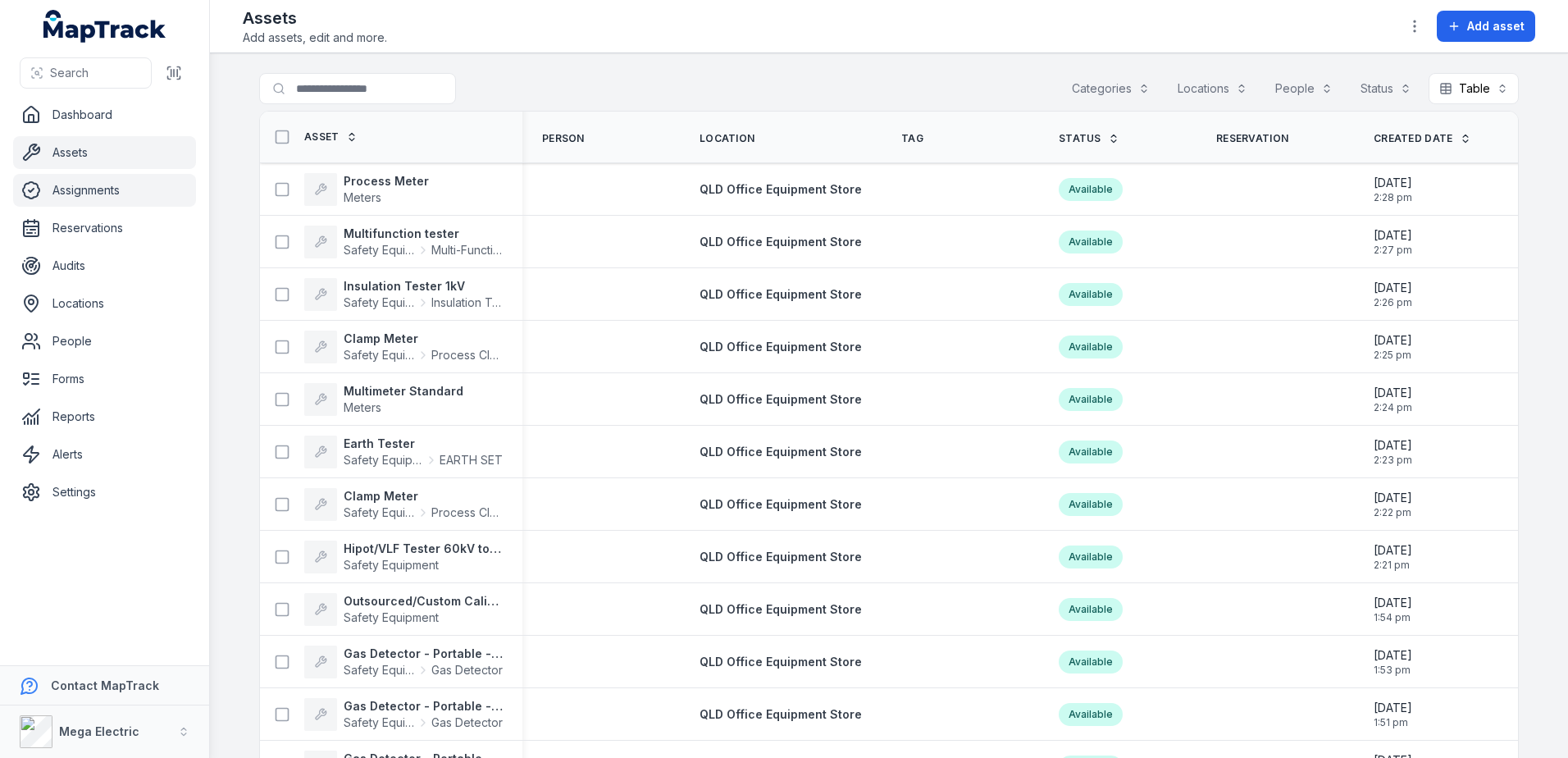
click at [102, 196] on link "Assignments" at bounding box center [104, 190] width 183 height 33
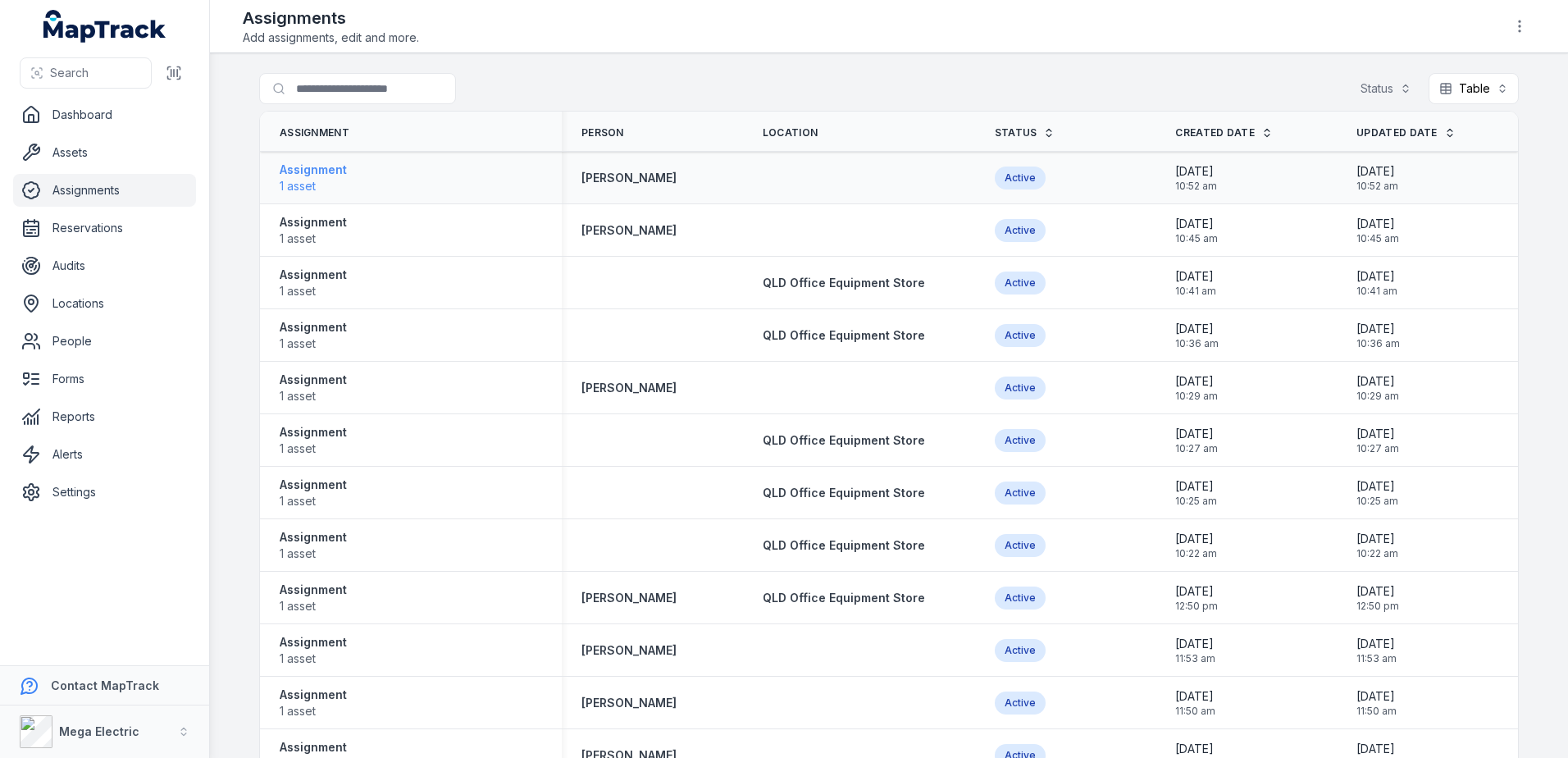
click at [319, 168] on strong "Assignment" at bounding box center [313, 170] width 67 height 16
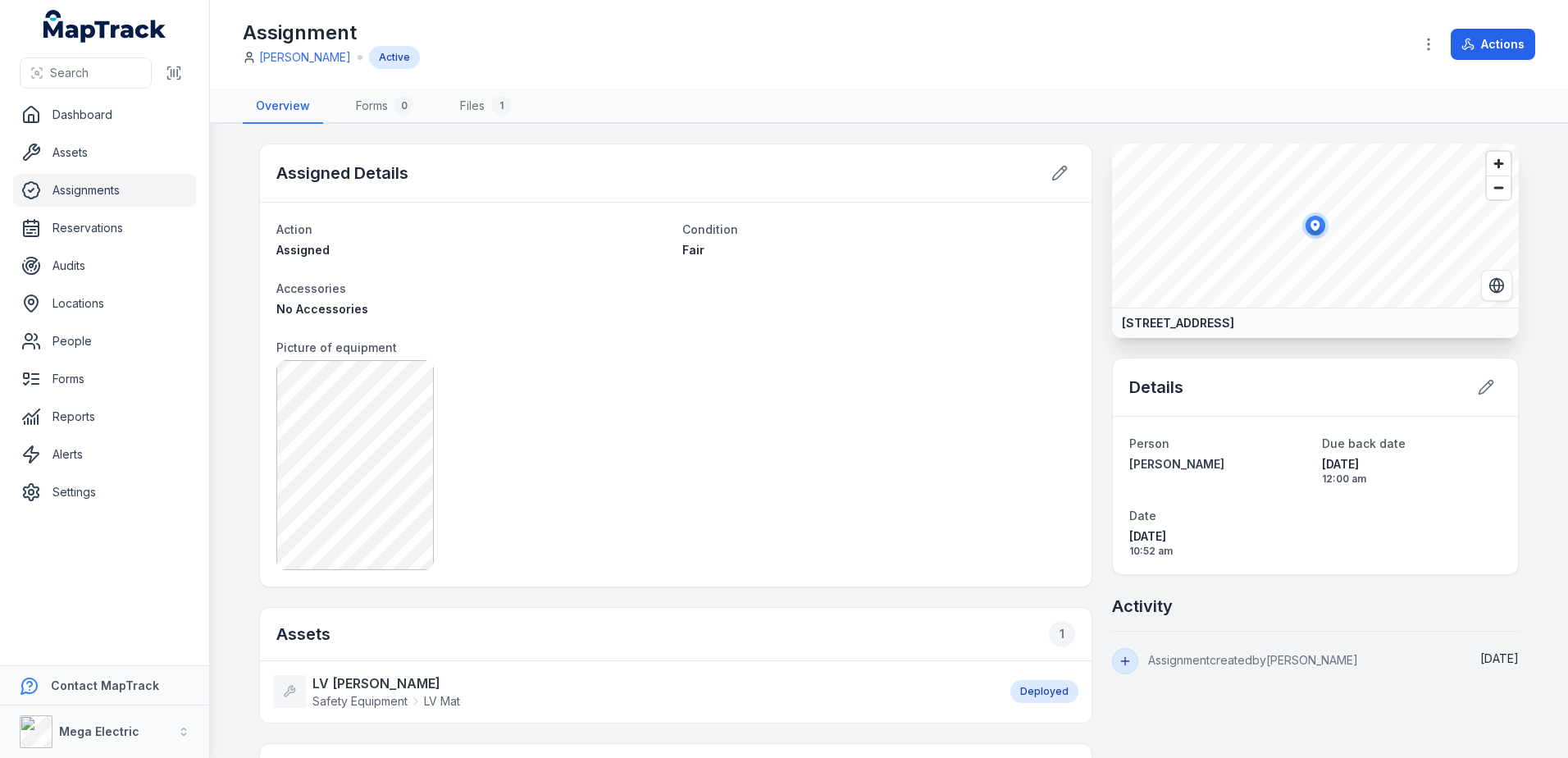
click at [118, 194] on link "Assignments" at bounding box center [104, 190] width 183 height 33
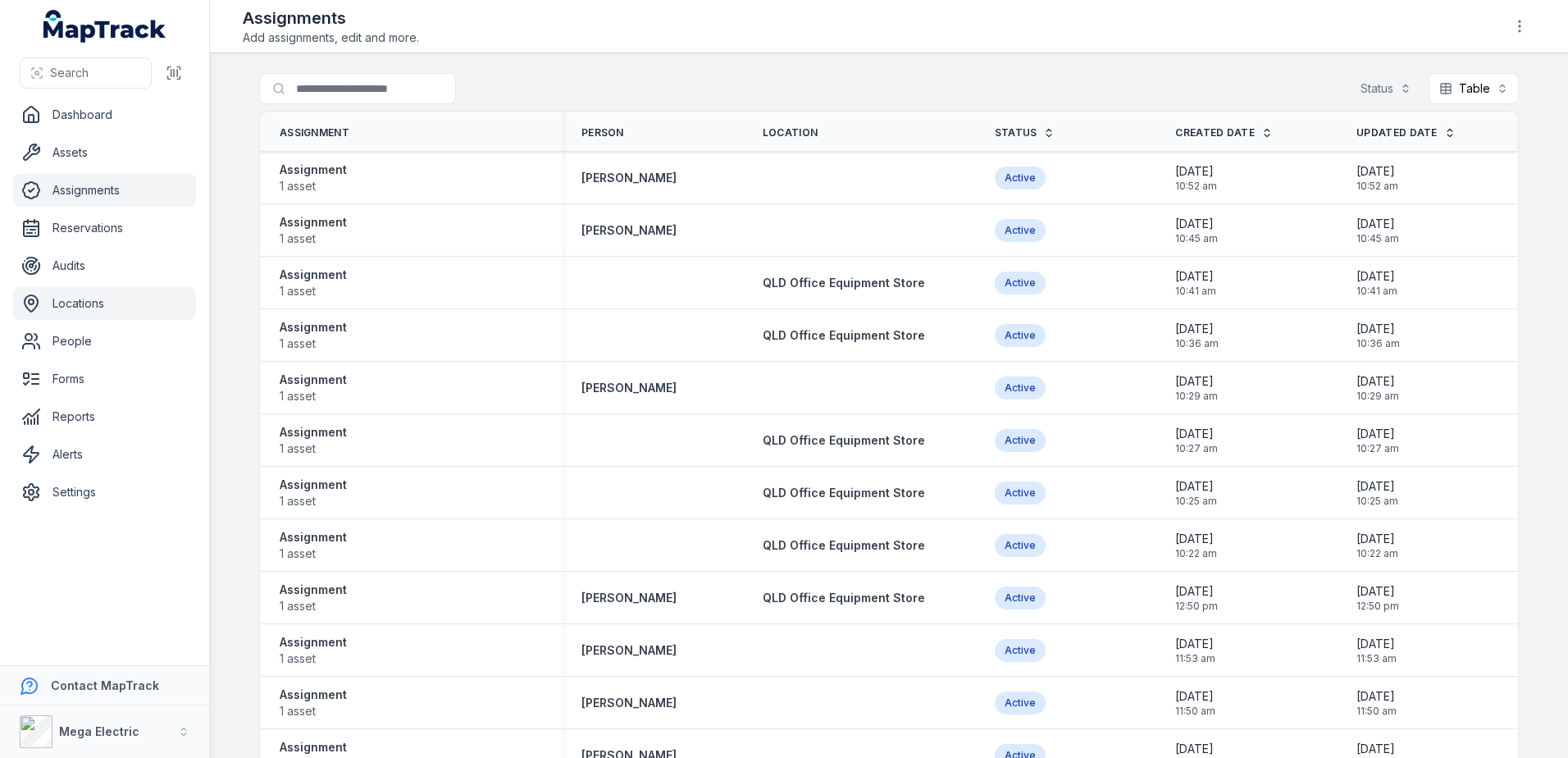
click at [98, 304] on link "Locations" at bounding box center [104, 304] width 183 height 33
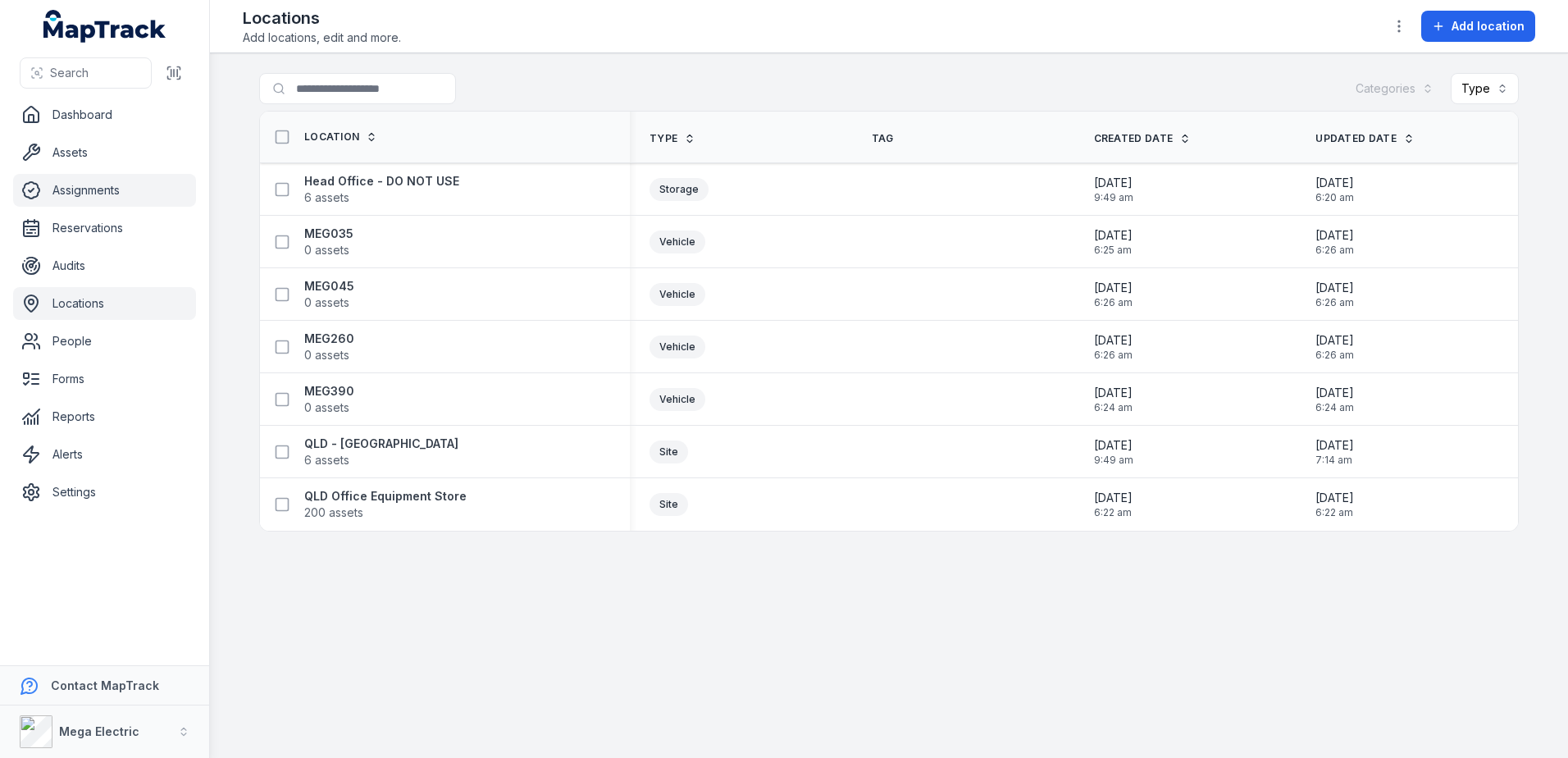
click at [137, 189] on link "Assignments" at bounding box center [104, 190] width 183 height 33
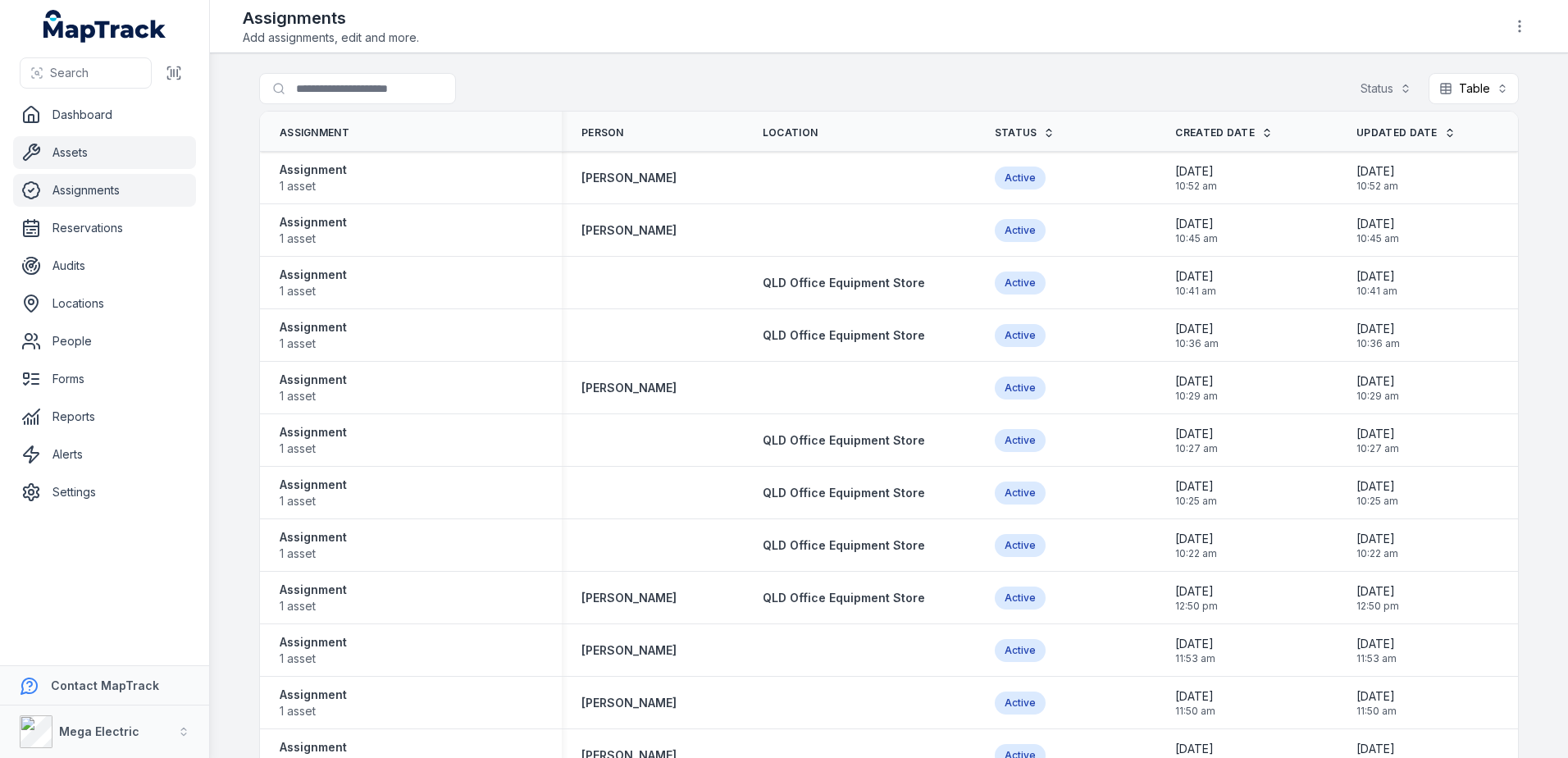
click at [112, 151] on link "Assets" at bounding box center [104, 152] width 183 height 33
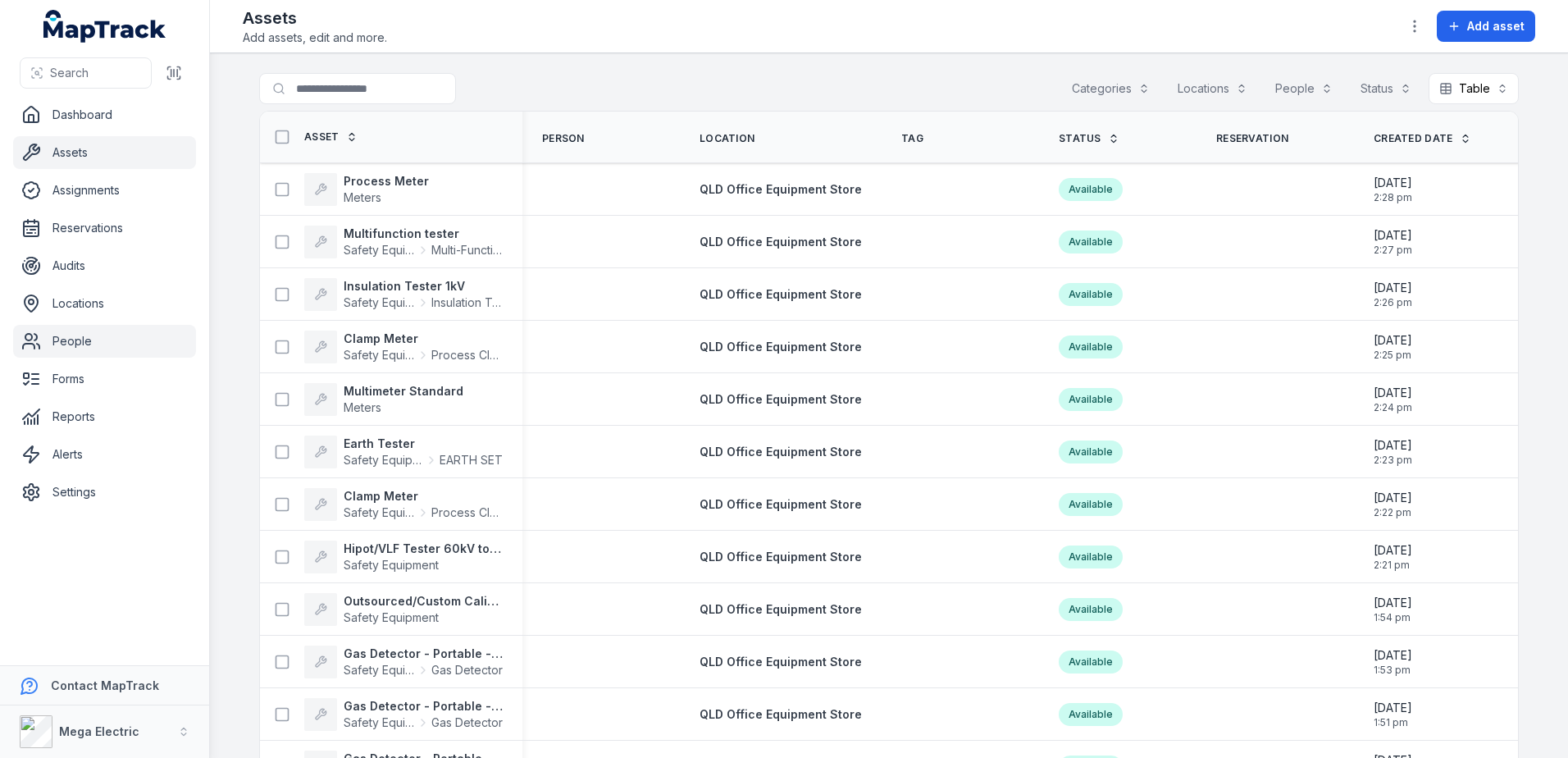
click at [131, 349] on link "People" at bounding box center [104, 341] width 183 height 33
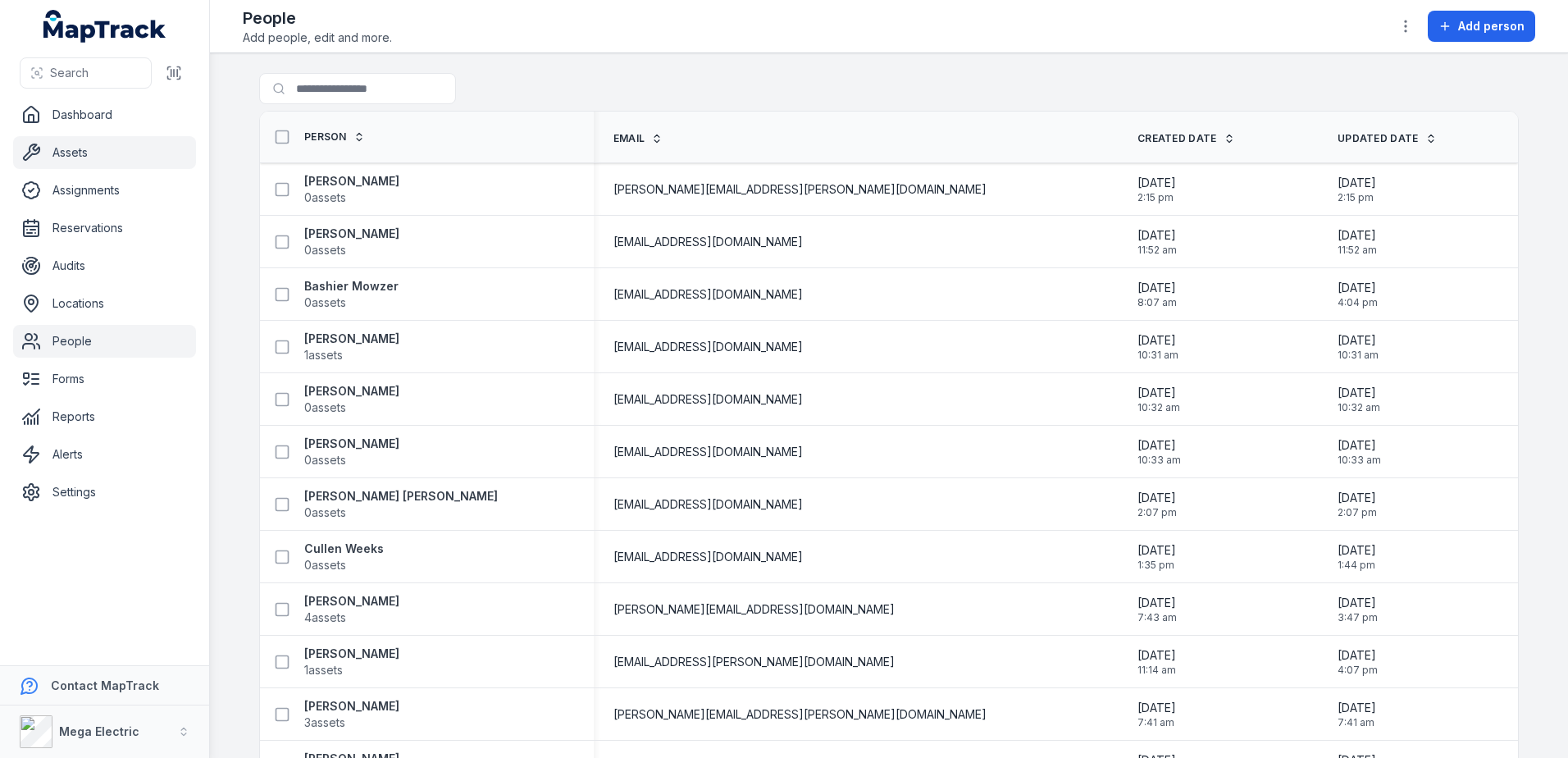
click at [126, 163] on link "Assets" at bounding box center [104, 152] width 183 height 33
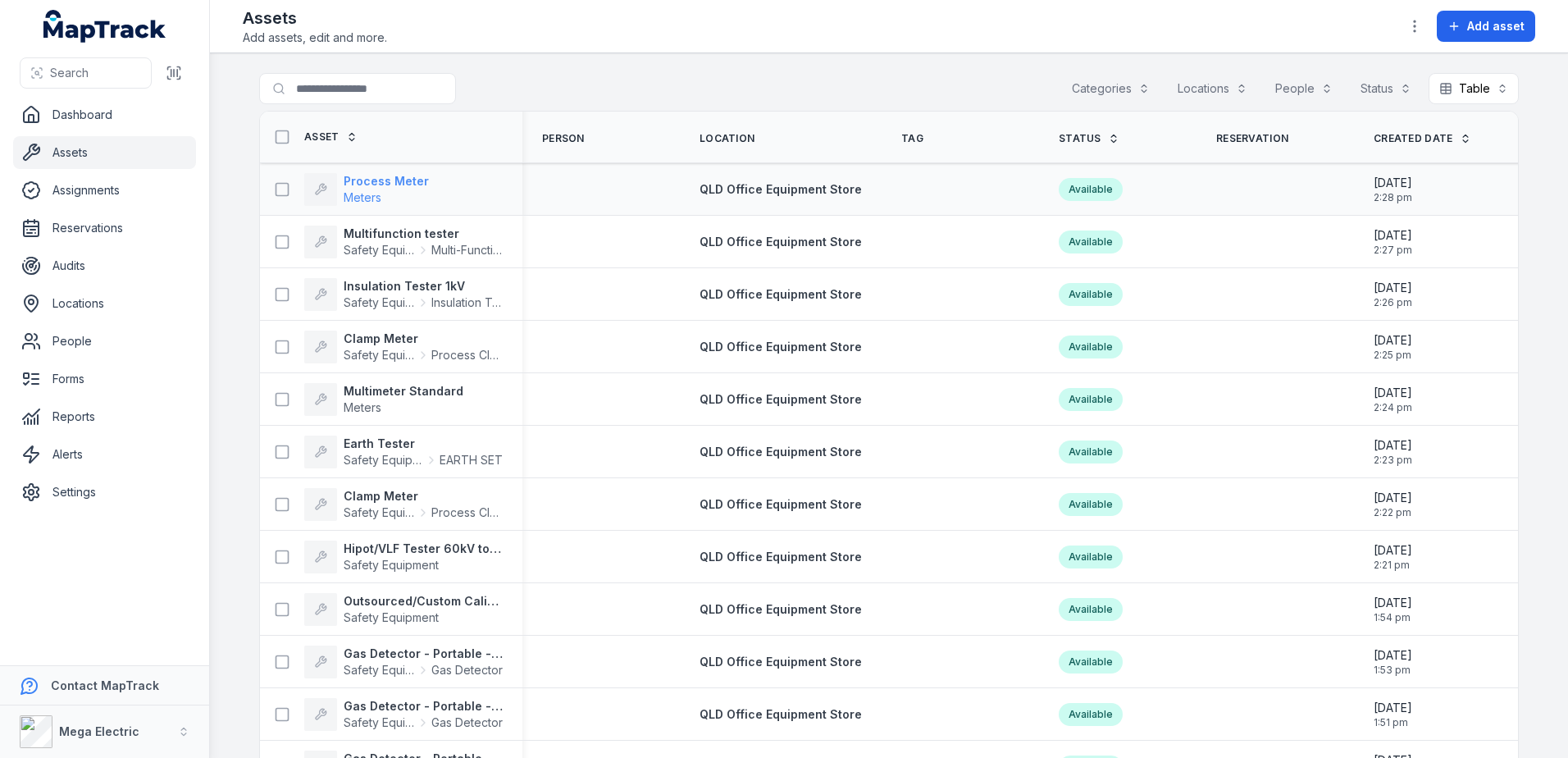
drag, startPoint x: 394, startPoint y: 182, endPoint x: 405, endPoint y: 181, distance: 11.0
click at [394, 182] on strong "Process Meter" at bounding box center [386, 181] width 85 height 16
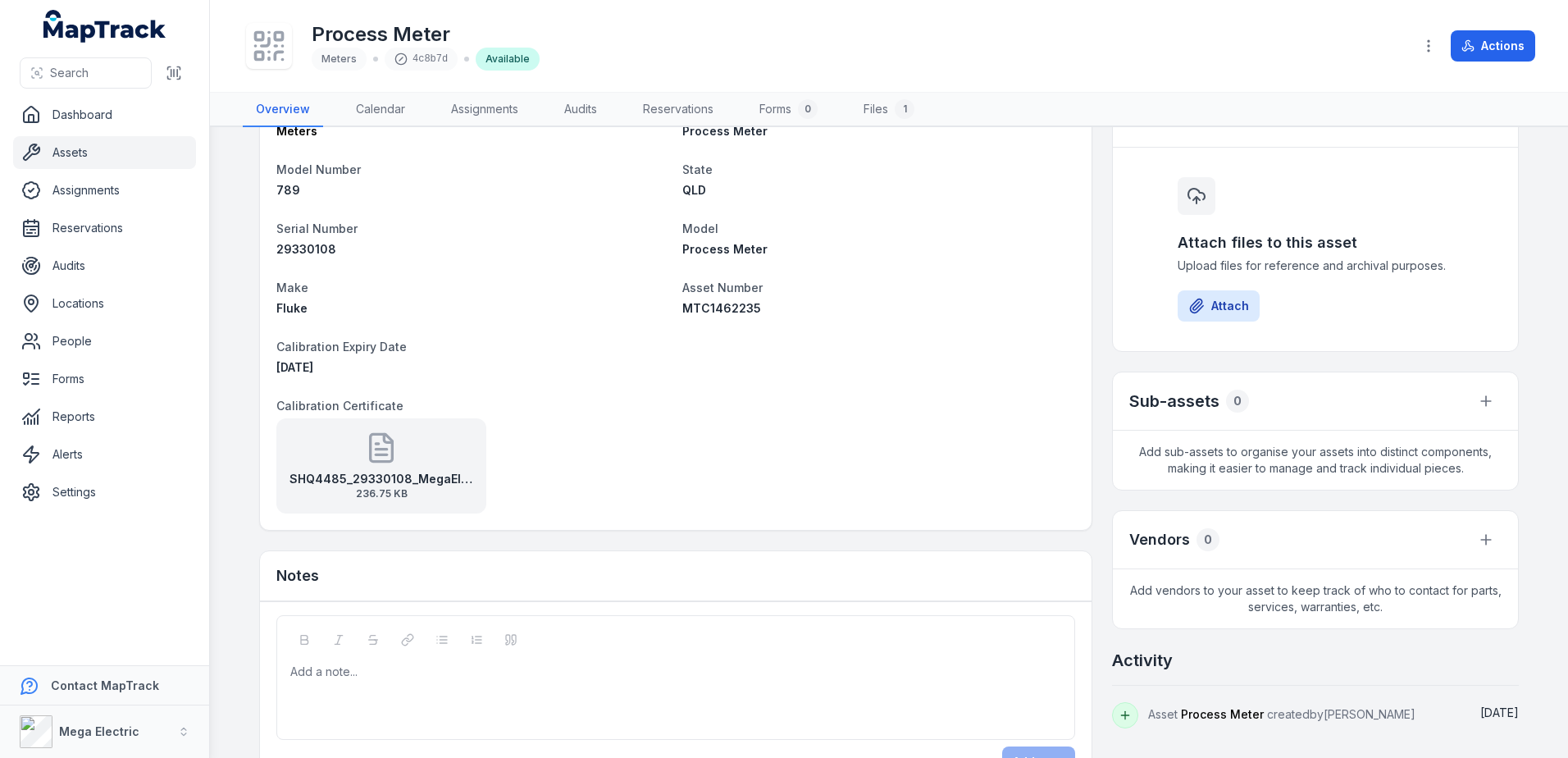
scroll to position [93, 0]
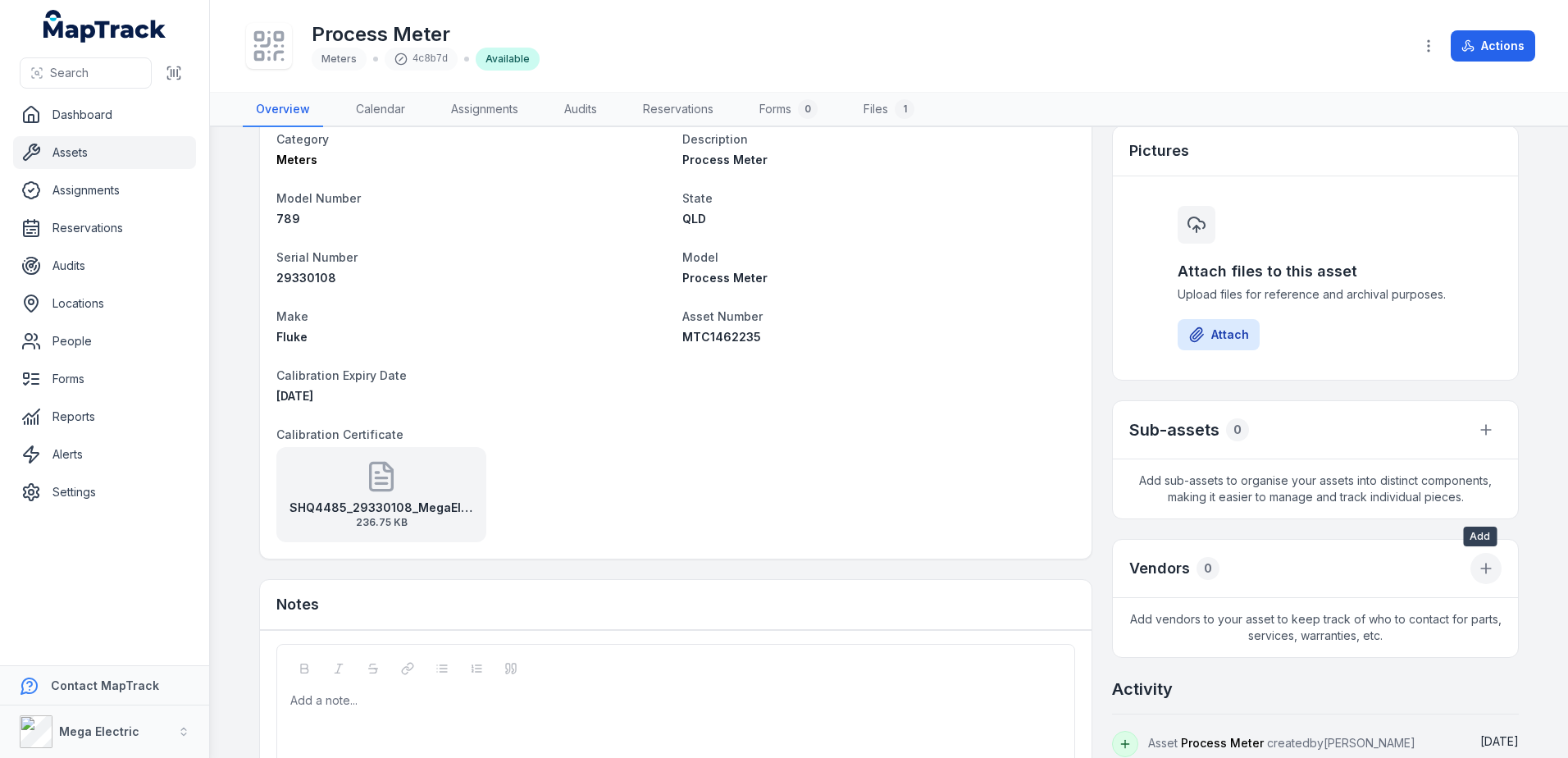
click at [1486, 567] on icon at bounding box center [1486, 568] width 0 height 10
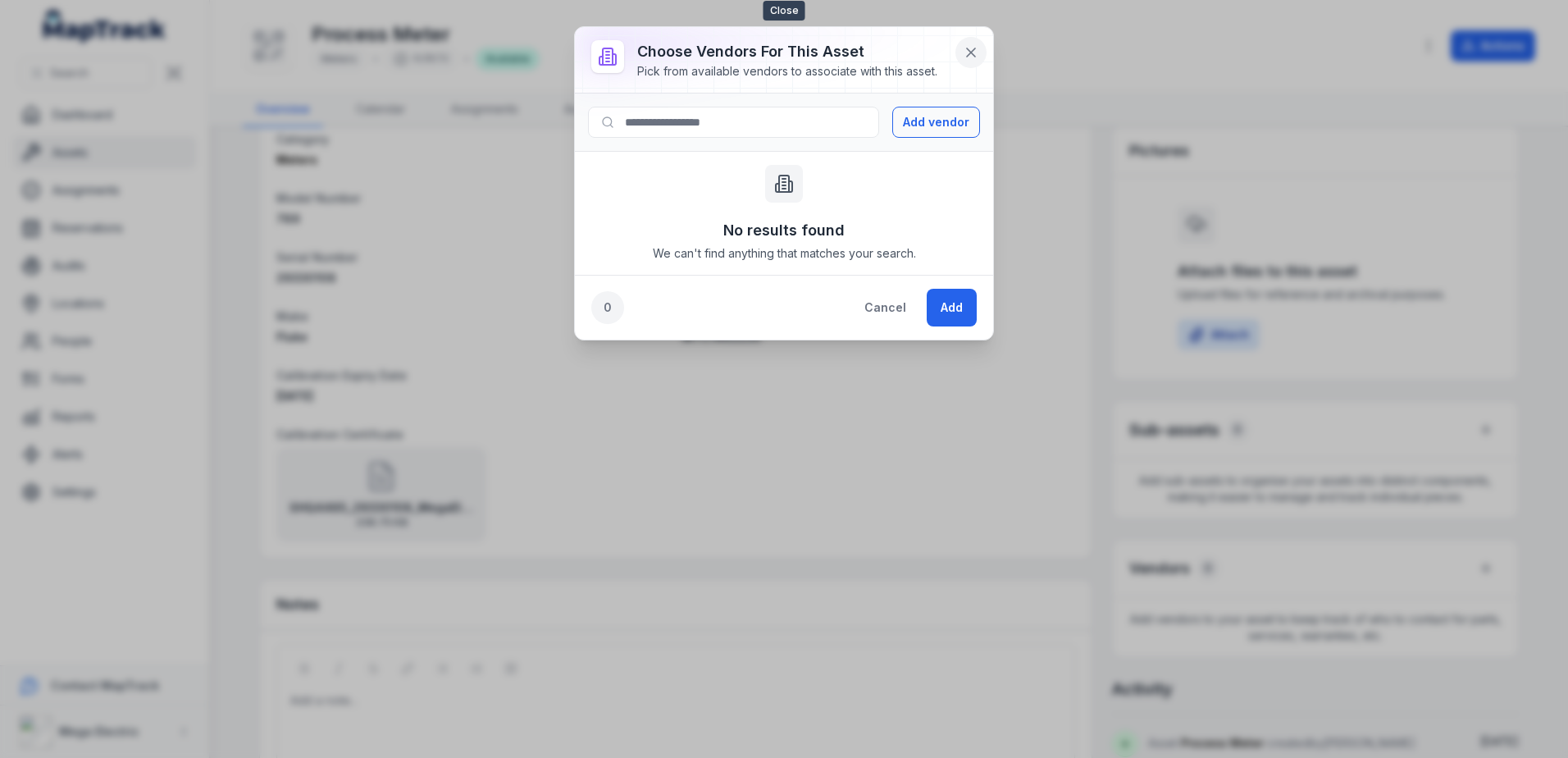
click at [965, 50] on icon at bounding box center [971, 53] width 16 height 16
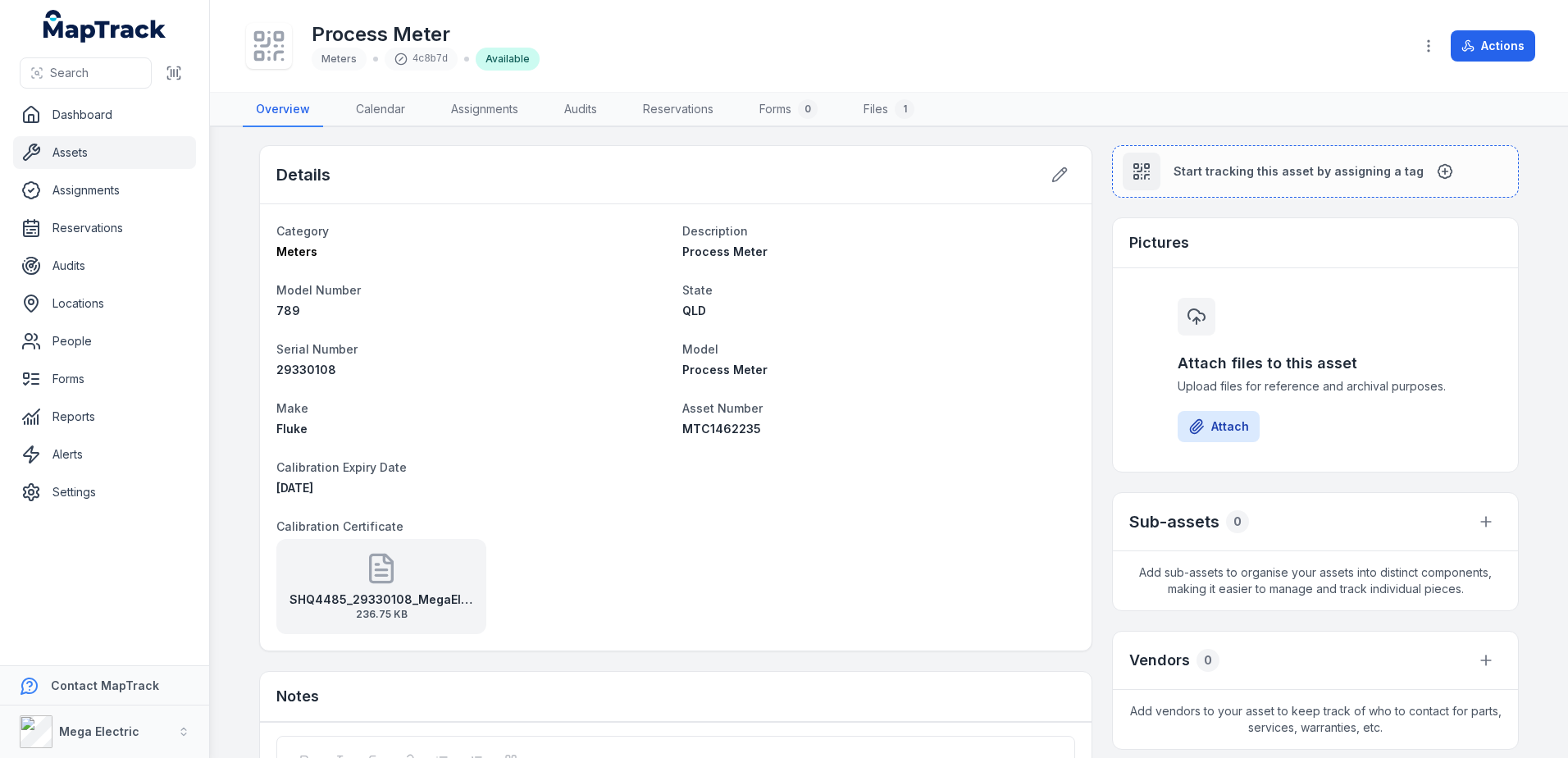
scroll to position [0, 0]
click at [1052, 177] on icon at bounding box center [1060, 176] width 16 height 16
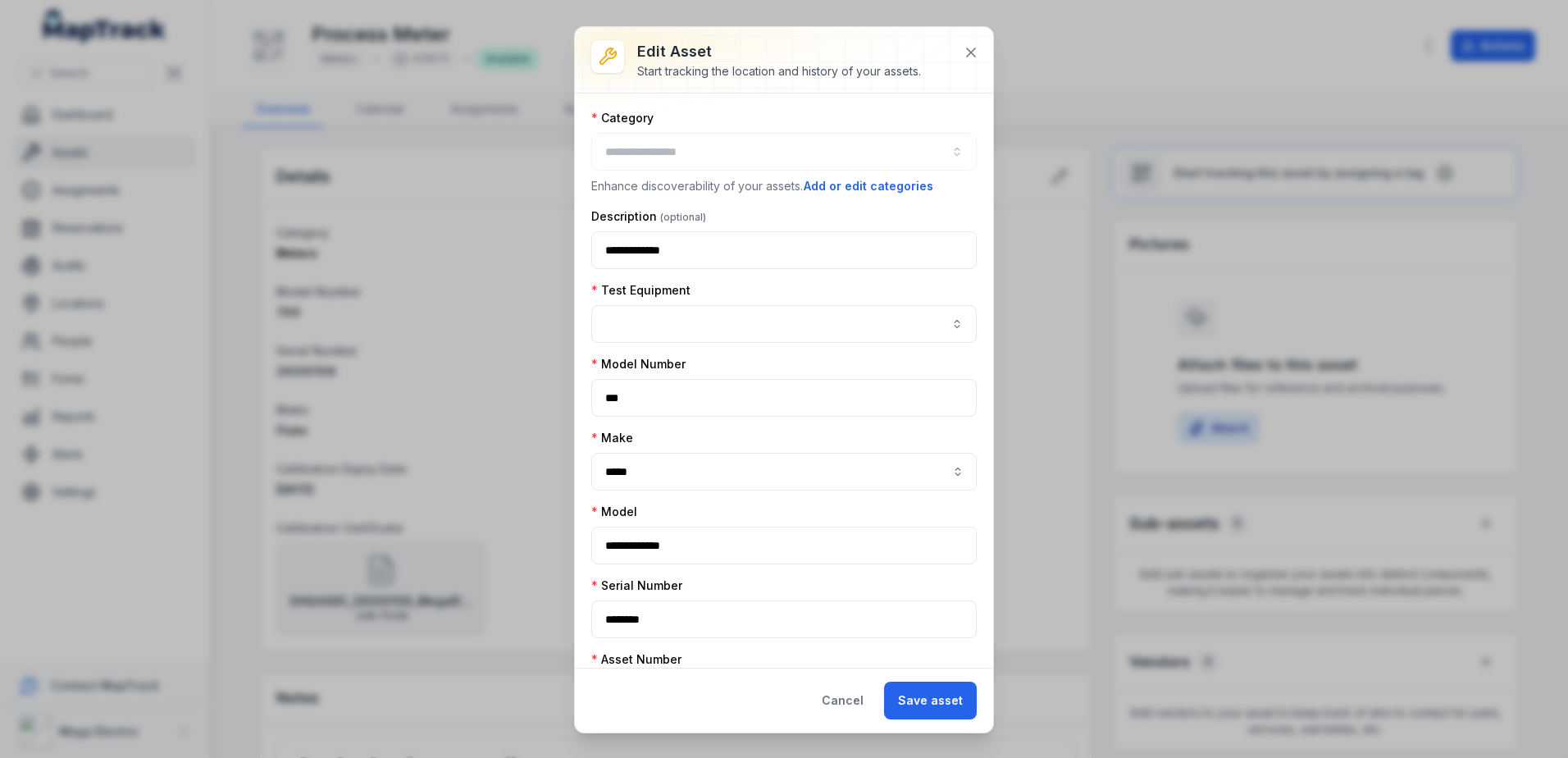
type input "******"
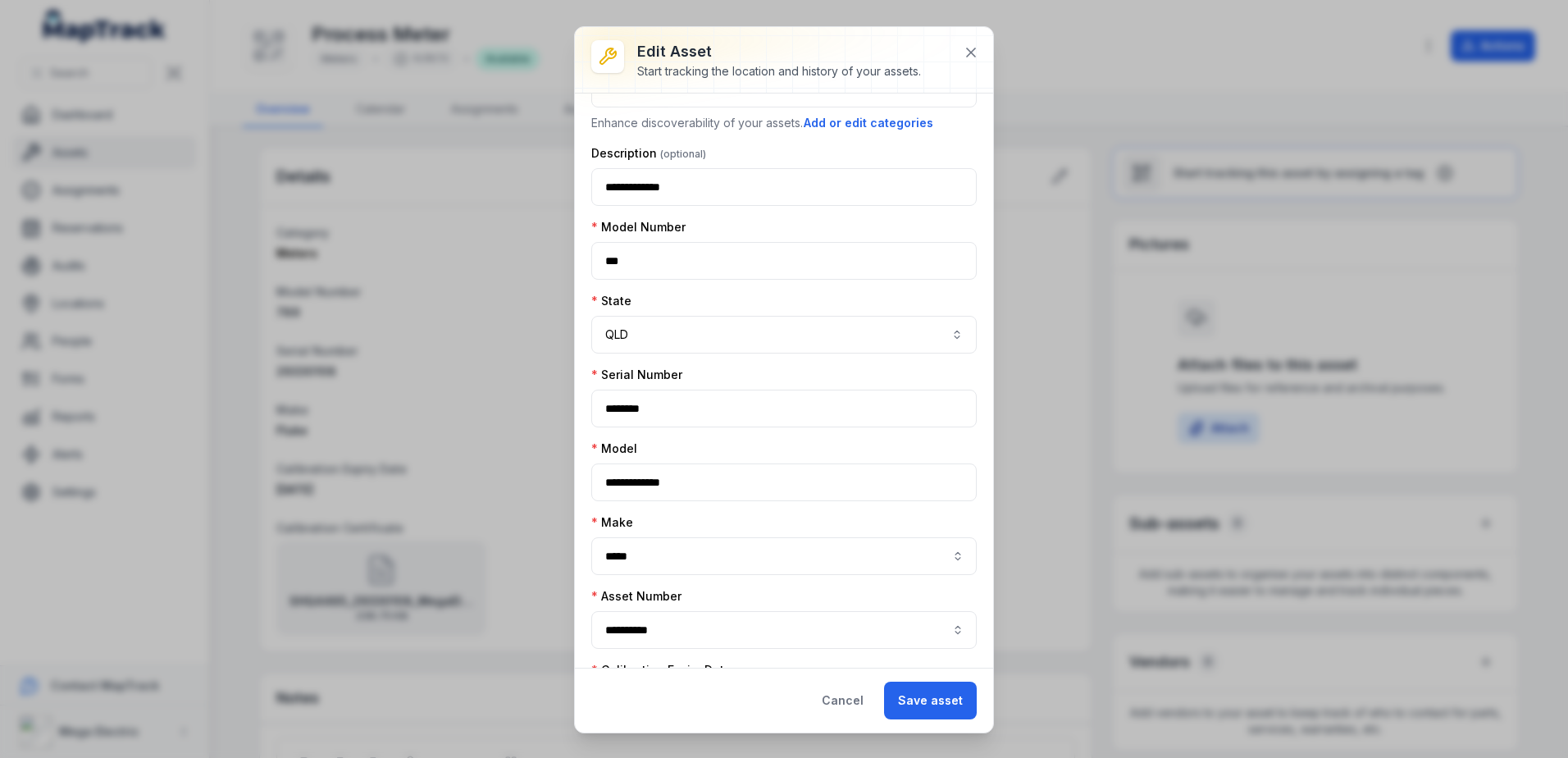
scroll to position [254, 0]
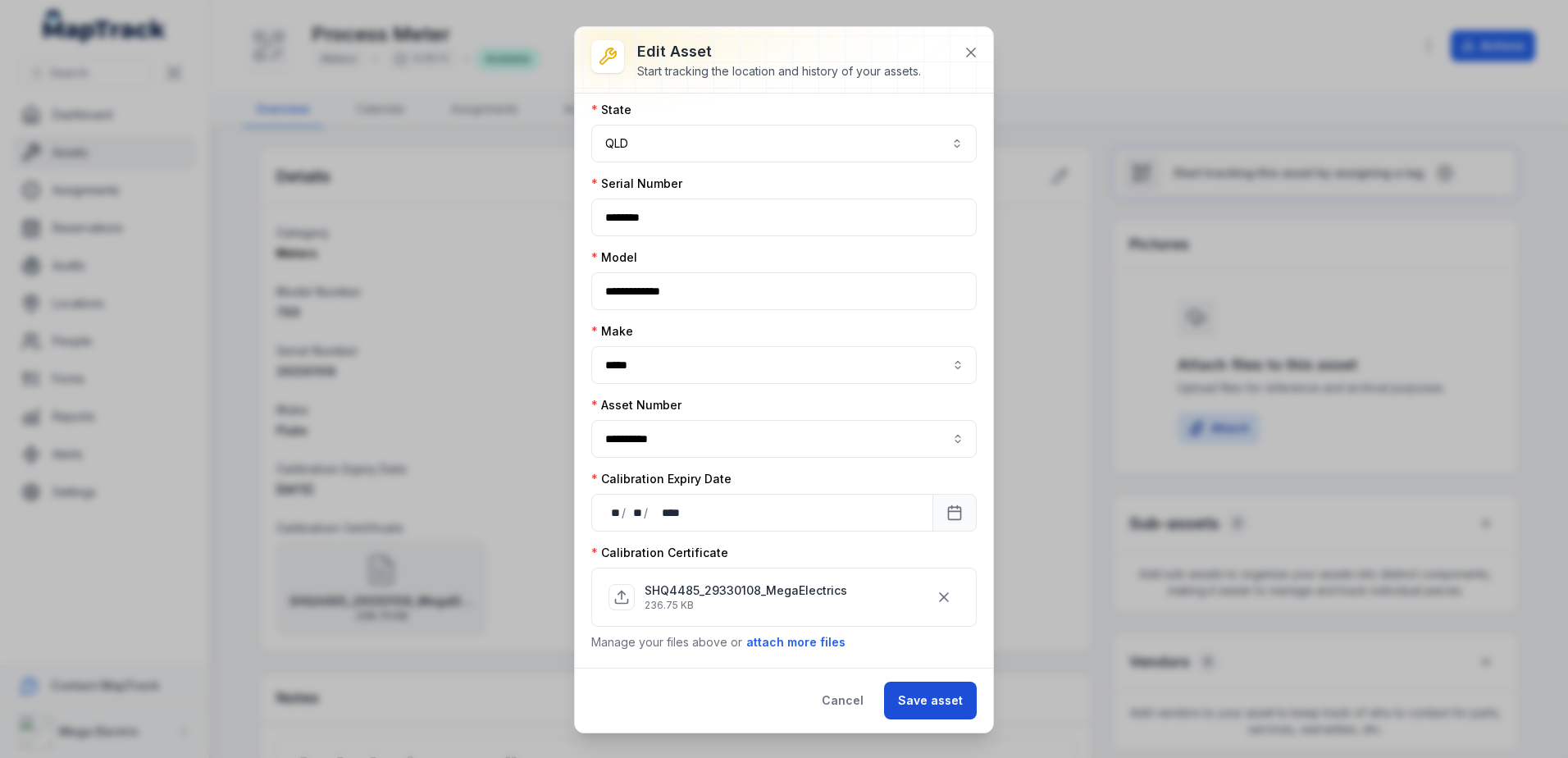
click at [935, 700] on button "Save asset" at bounding box center [930, 701] width 93 height 38
